Goal: Task Accomplishment & Management: Manage account settings

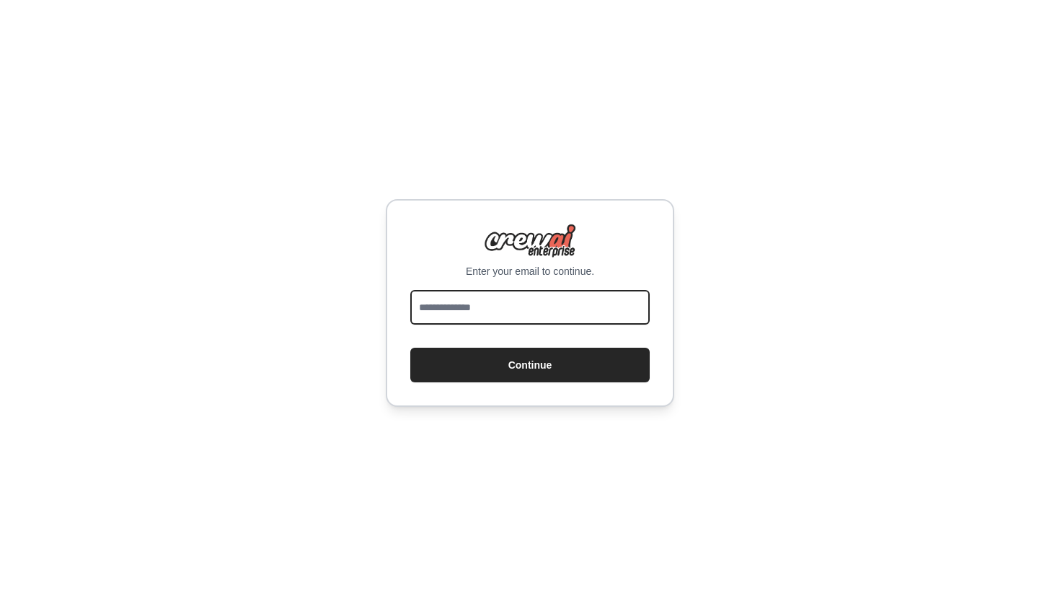
click at [563, 308] on input "email" at bounding box center [529, 307] width 239 height 35
type input "**********"
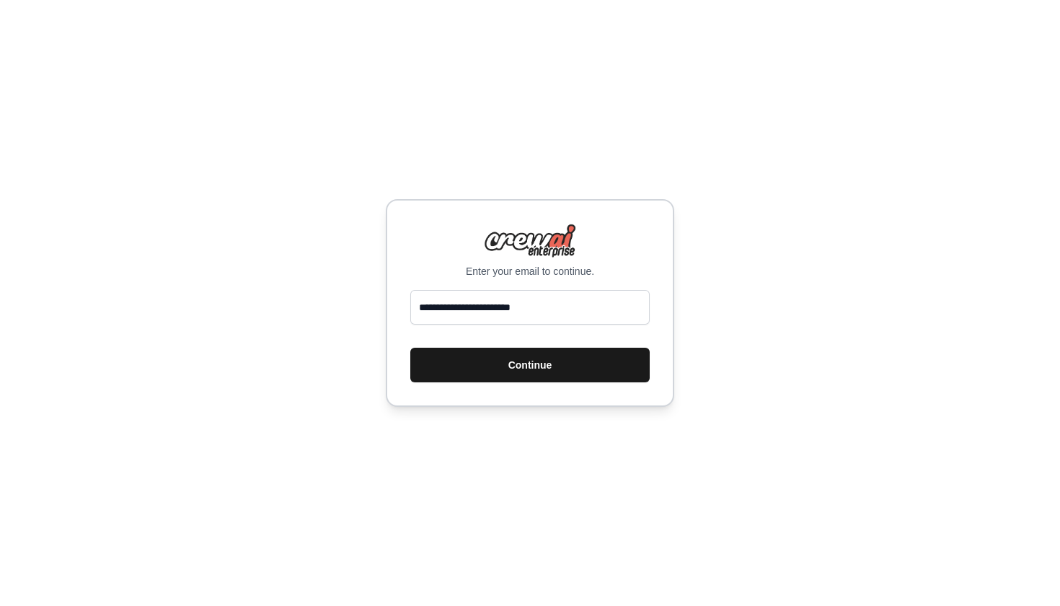
click at [558, 360] on button "Continue" at bounding box center [529, 365] width 239 height 35
click at [557, 367] on button "Continue" at bounding box center [529, 365] width 239 height 35
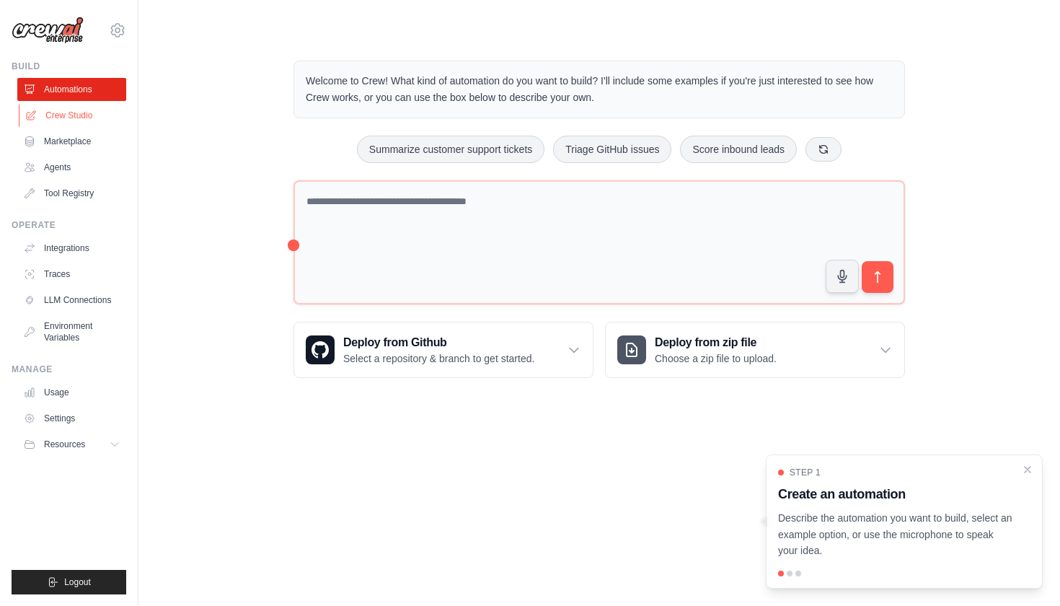
click at [78, 117] on link "Crew Studio" at bounding box center [73, 115] width 109 height 23
click at [71, 149] on link "Marketplace" at bounding box center [73, 141] width 109 height 23
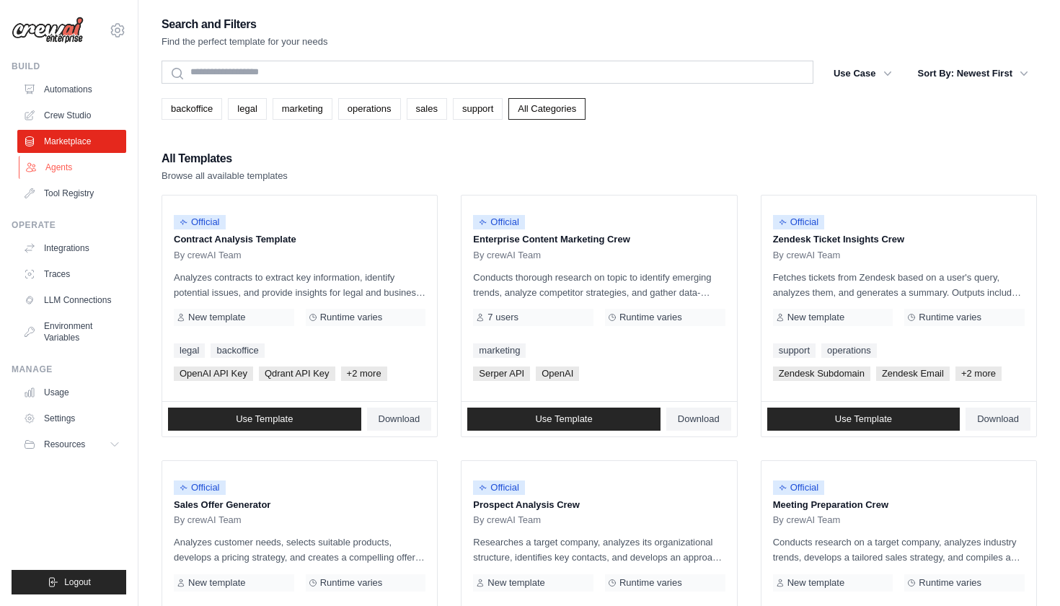
click at [66, 169] on link "Agents" at bounding box center [73, 167] width 109 height 23
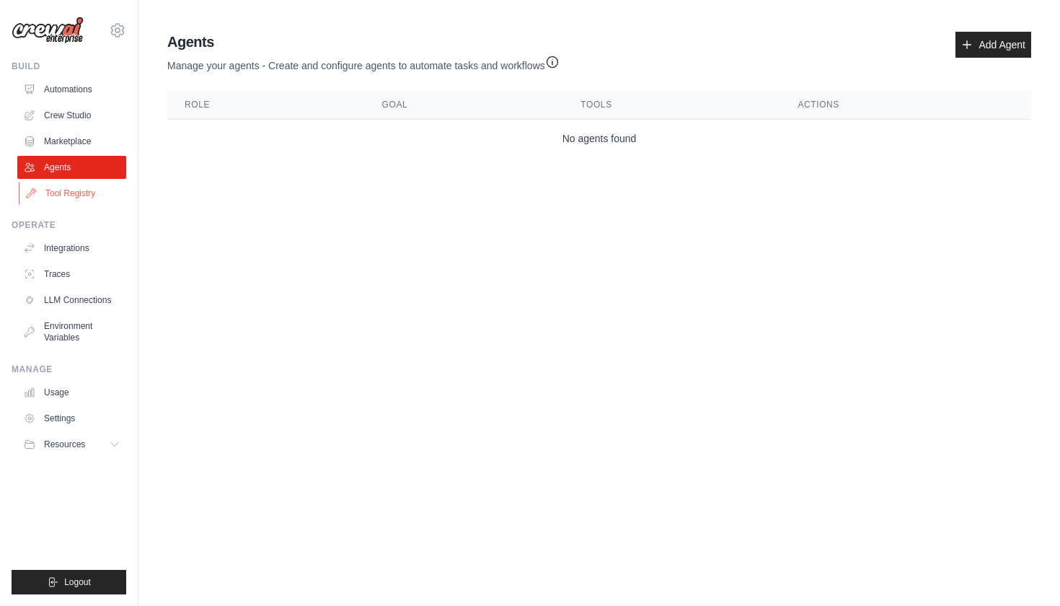
click at [74, 198] on link "Tool Registry" at bounding box center [73, 193] width 109 height 23
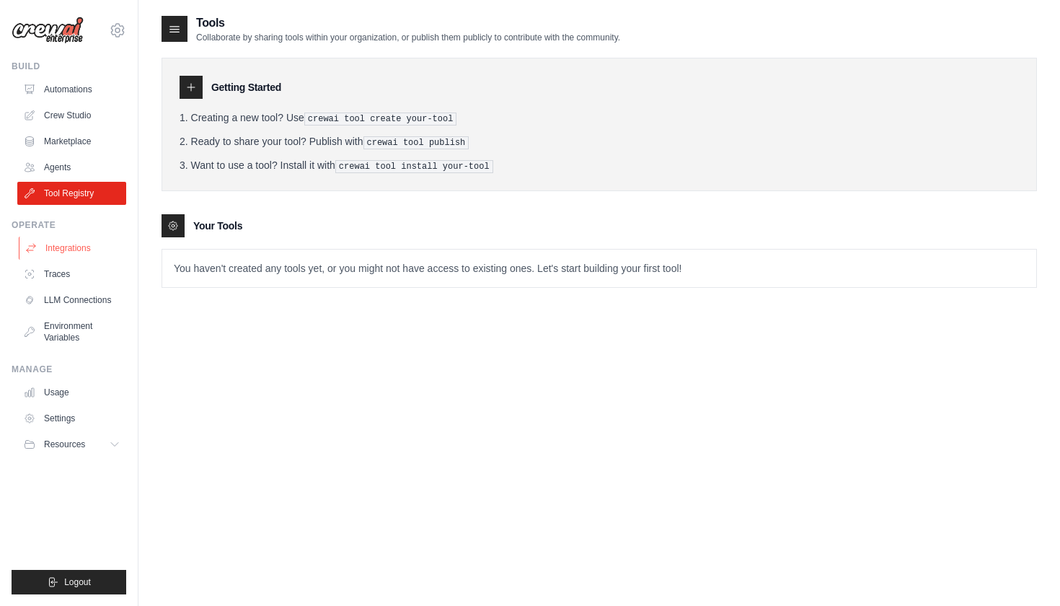
click at [70, 250] on link "Integrations" at bounding box center [73, 248] width 109 height 23
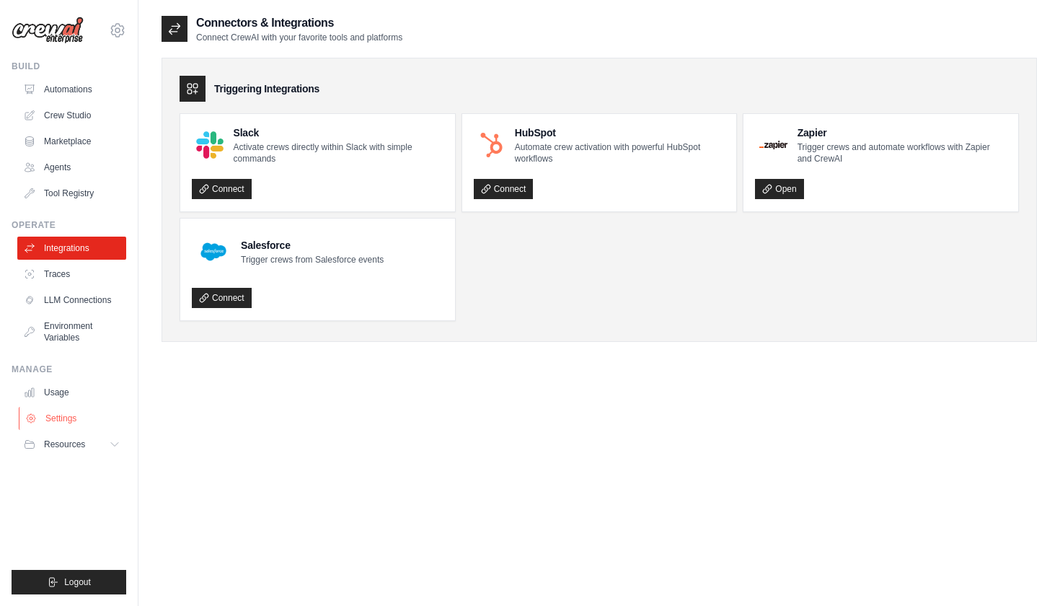
click at [74, 423] on link "Settings" at bounding box center [73, 418] width 109 height 23
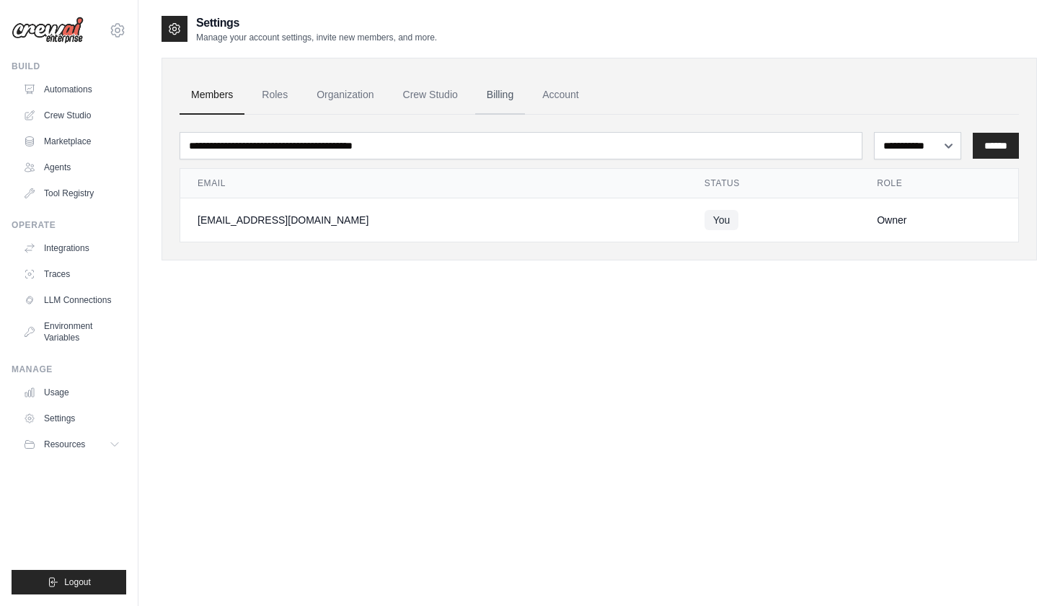
click at [502, 90] on link "Billing" at bounding box center [500, 95] width 50 height 39
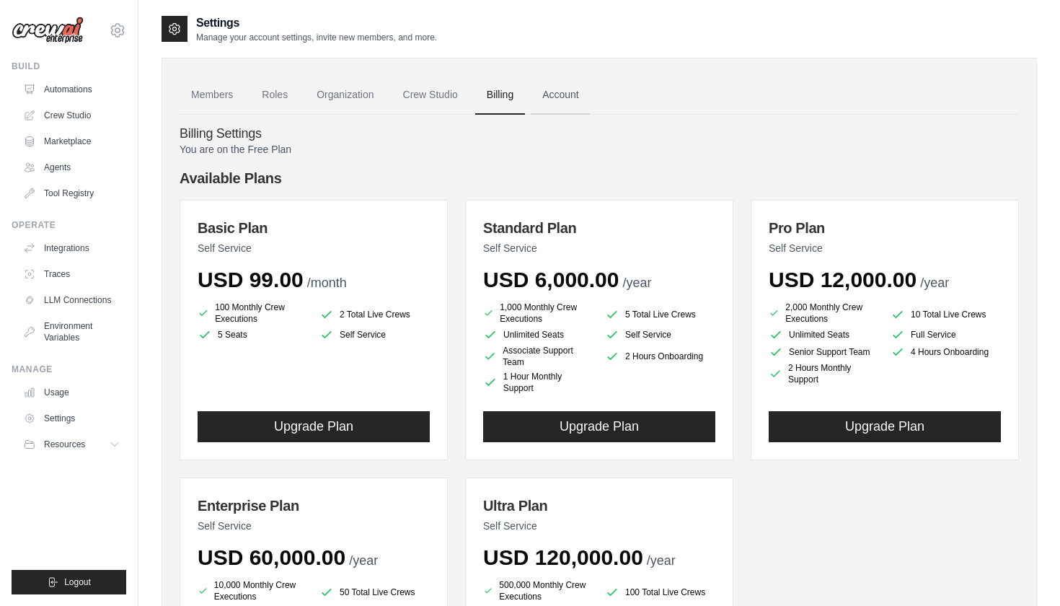
click at [549, 98] on link "Account" at bounding box center [561, 95] width 60 height 39
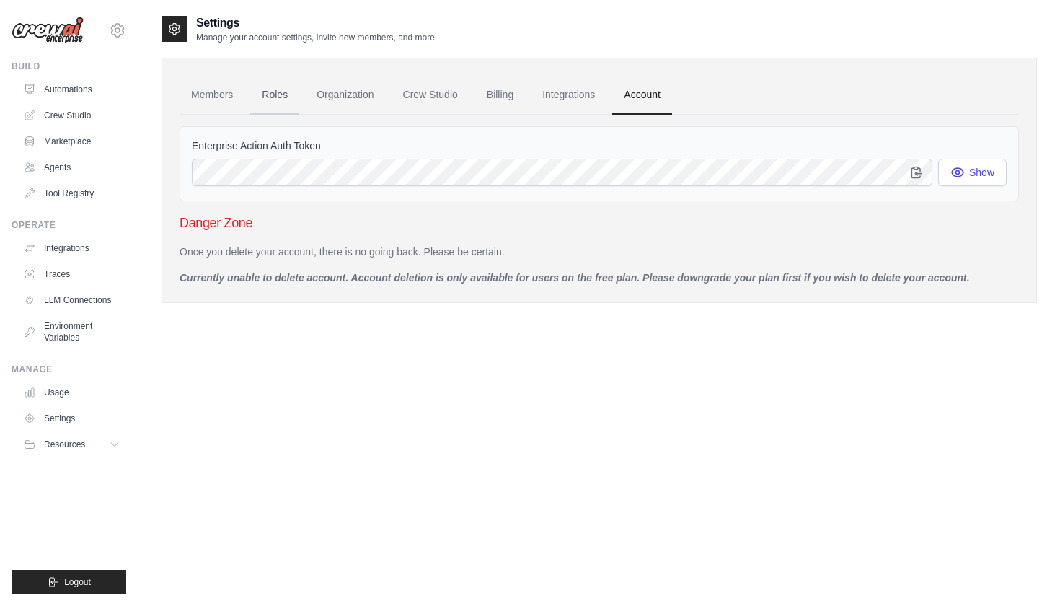
click at [280, 100] on link "Roles" at bounding box center [274, 95] width 49 height 39
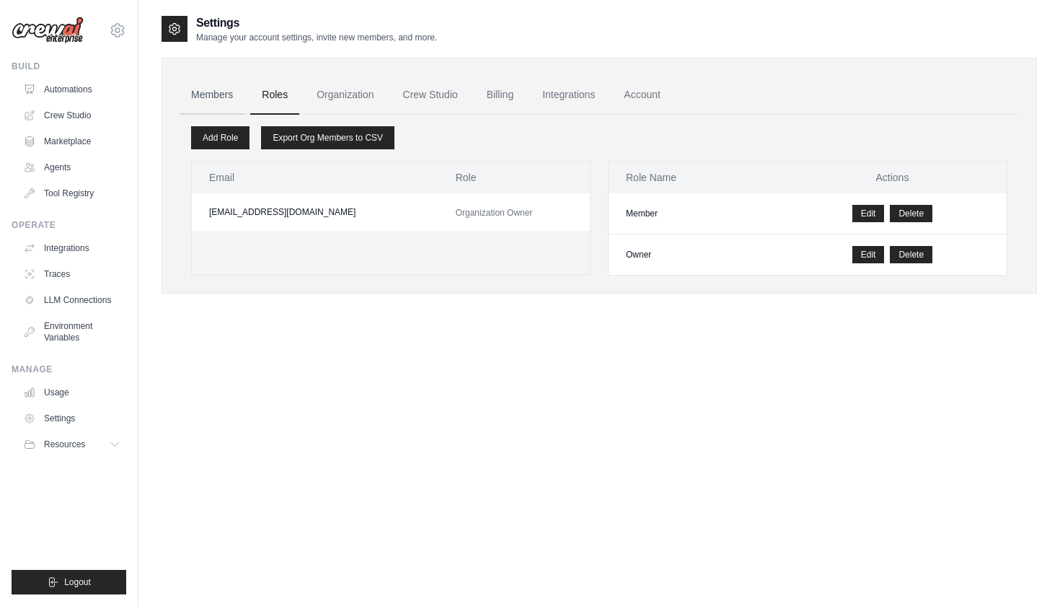
click at [206, 100] on link "Members" at bounding box center [212, 95] width 65 height 39
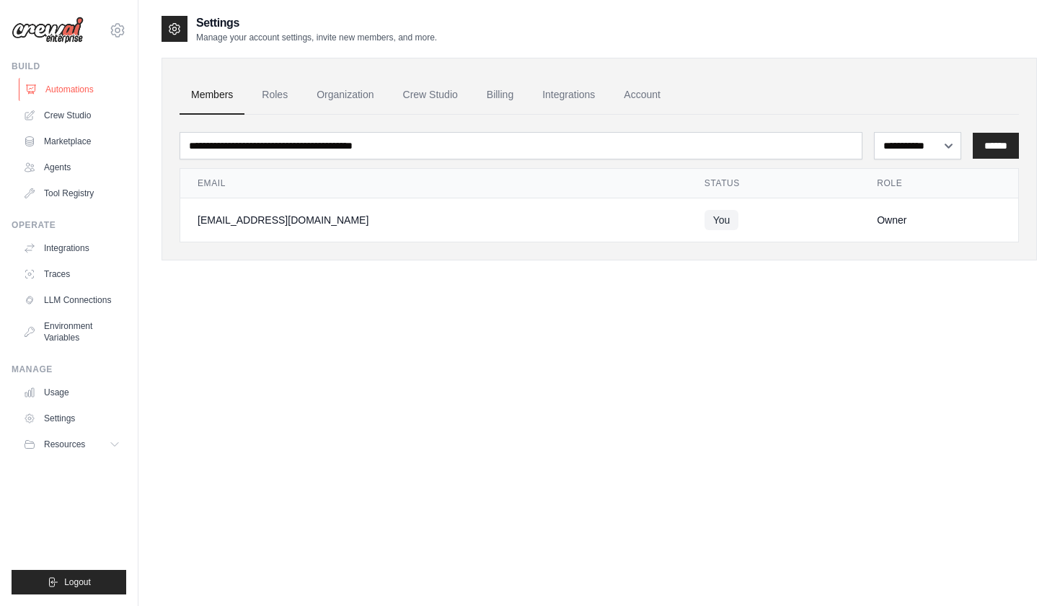
click at [74, 87] on link "Automations" at bounding box center [73, 89] width 109 height 23
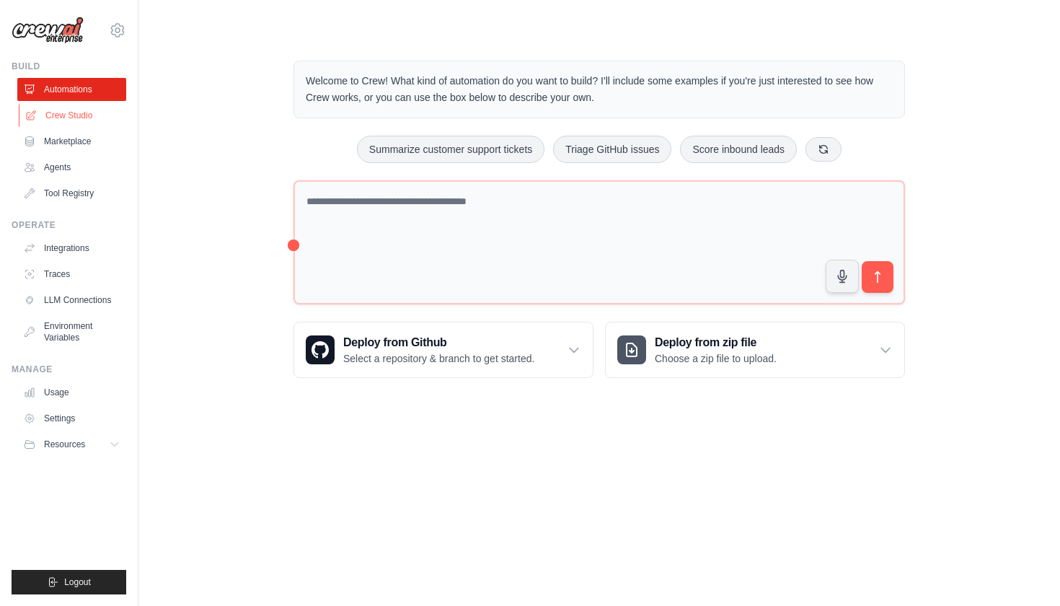
click at [81, 117] on link "Crew Studio" at bounding box center [73, 115] width 109 height 23
